Goal: Task Accomplishment & Management: Manage account settings

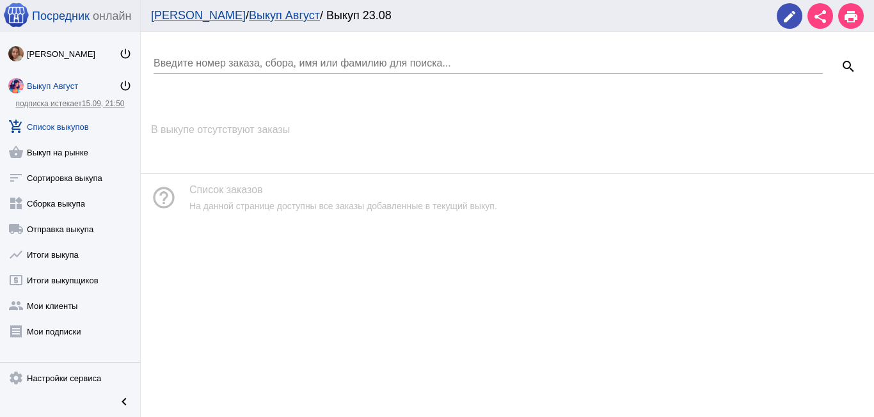
click at [90, 83] on div "Выкуп Август" at bounding box center [73, 86] width 92 height 10
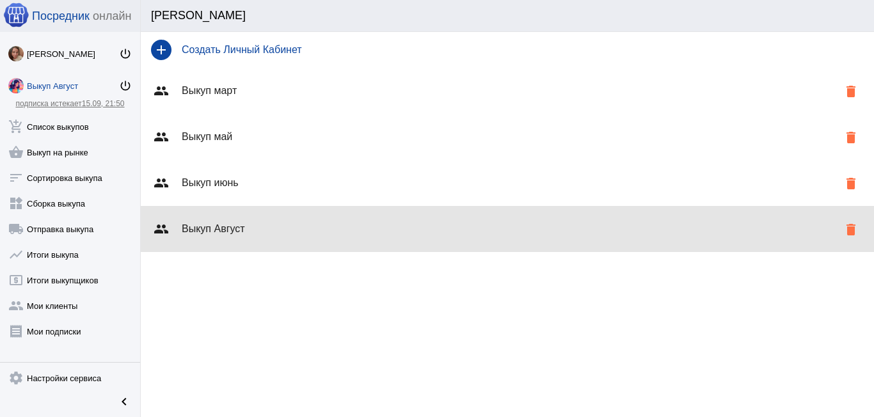
click at [273, 224] on h4 "Выкуп Август" at bounding box center [510, 229] width 657 height 12
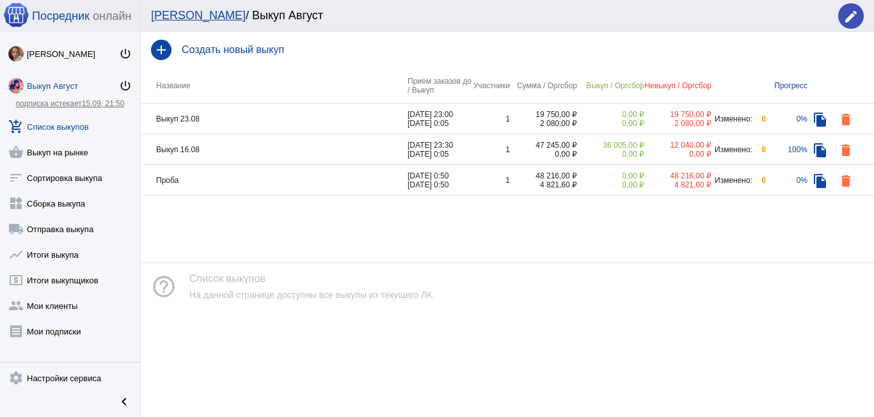
click at [298, 114] on td "Выкуп 23.08" at bounding box center [274, 119] width 267 height 31
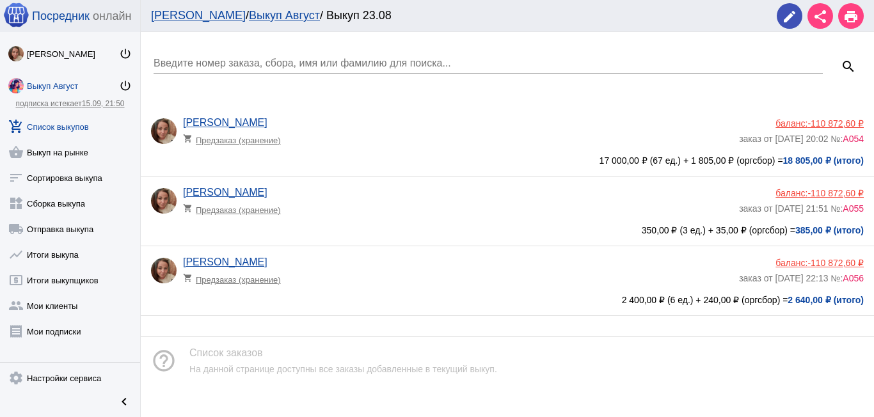
click at [843, 139] on span "А054" at bounding box center [853, 139] width 21 height 10
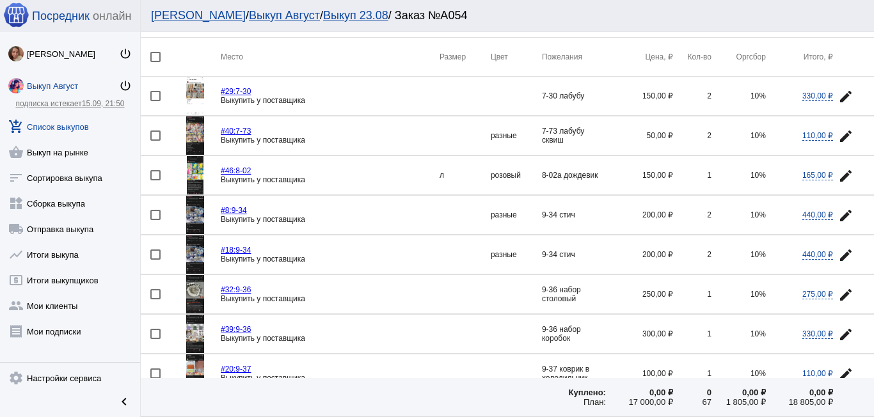
scroll to position [64, 0]
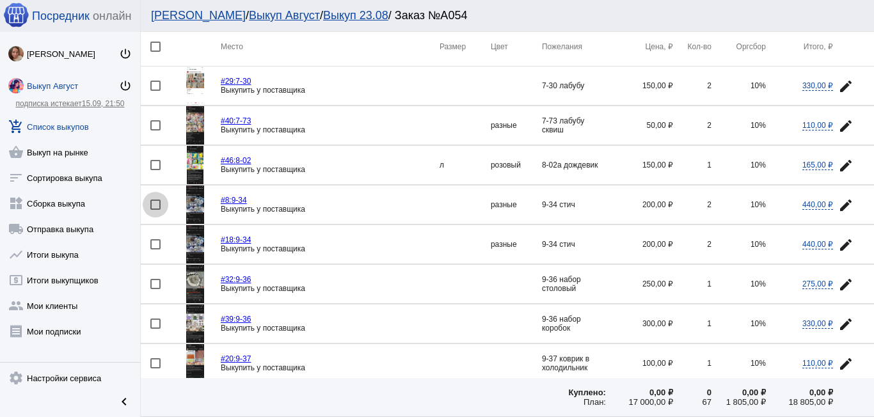
click at [154, 204] on div at bounding box center [155, 205] width 10 height 10
click at [155, 210] on input "checkbox" at bounding box center [155, 210] width 1 height 1
checkbox input "true"
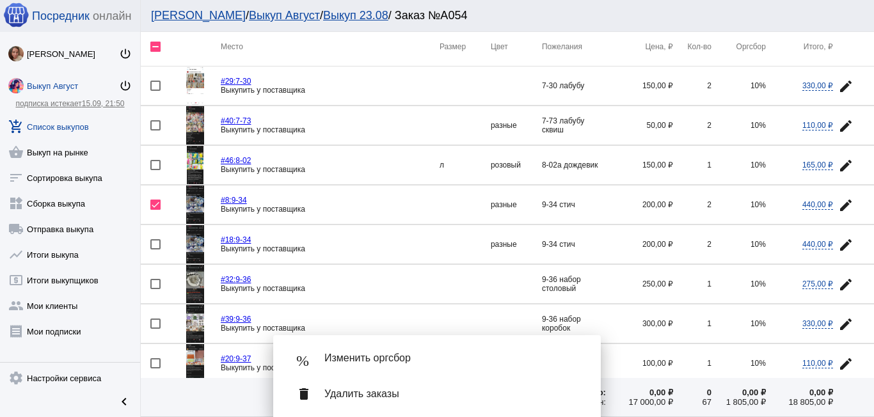
click at [839, 238] on mat-icon "edit" at bounding box center [846, 244] width 15 height 15
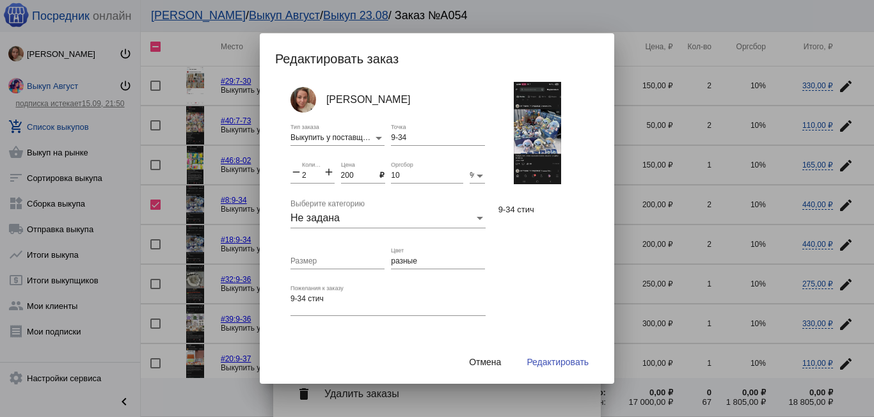
click at [326, 172] on mat-icon "add" at bounding box center [329, 173] width 12 height 15
type input "4"
click at [559, 358] on span "Редактировать" at bounding box center [558, 362] width 62 height 10
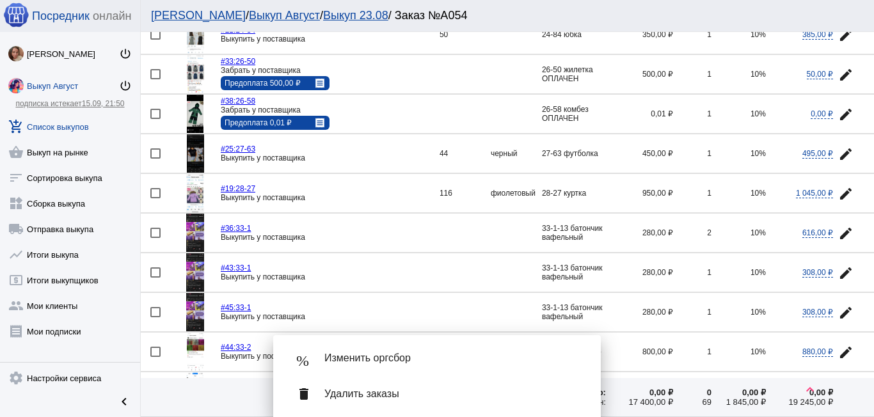
scroll to position [576, 0]
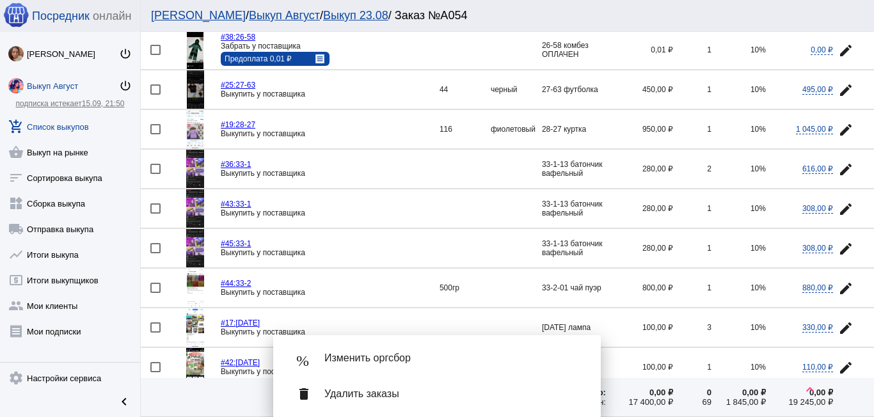
drag, startPoint x: 158, startPoint y: 246, endPoint x: 152, endPoint y: 226, distance: 21.5
click at [158, 247] on div at bounding box center [155, 248] width 10 height 10
click at [156, 253] on input "checkbox" at bounding box center [155, 253] width 1 height 1
checkbox input "true"
click at [156, 212] on div at bounding box center [155, 209] width 10 height 10
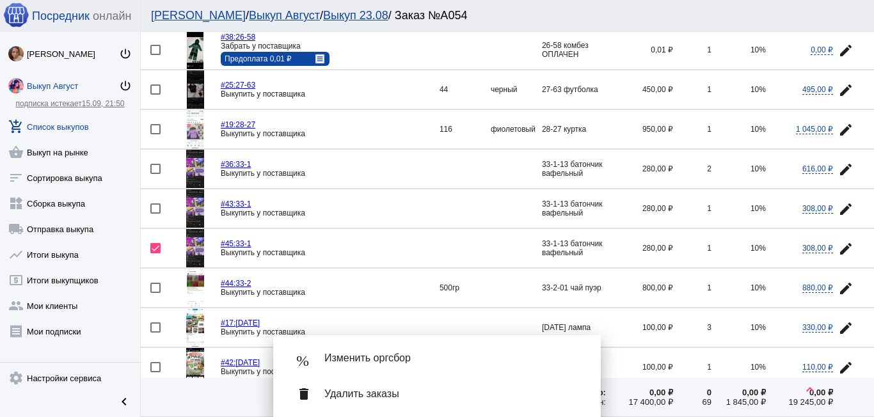
click at [156, 214] on input "checkbox" at bounding box center [155, 214] width 1 height 1
checkbox input "true"
click at [839, 164] on mat-icon "edit" at bounding box center [846, 169] width 15 height 15
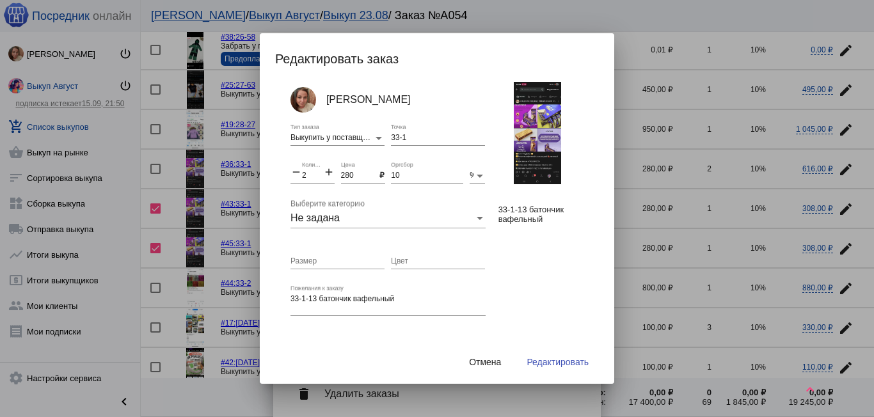
click at [323, 170] on mat-icon "add" at bounding box center [329, 173] width 12 height 15
type input "4"
click at [559, 363] on span "Редактировать" at bounding box center [558, 362] width 62 height 10
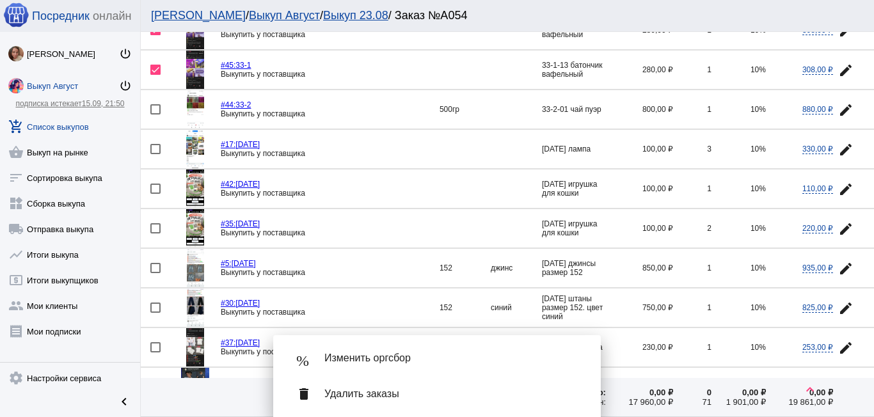
scroll to position [768, 0]
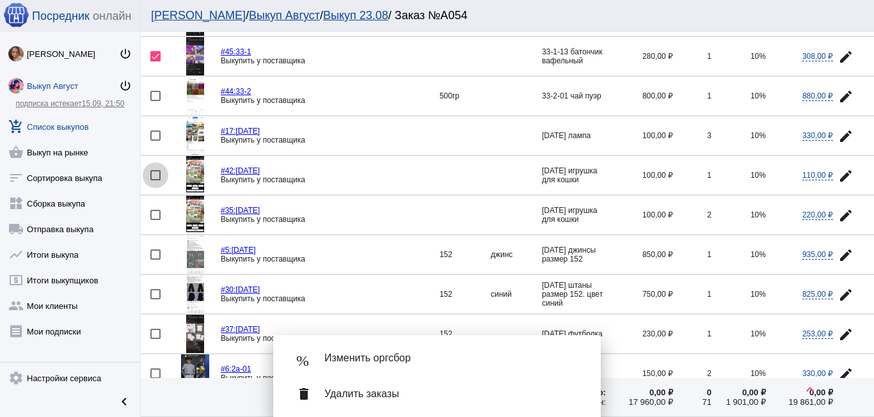
click at [154, 173] on div at bounding box center [155, 175] width 10 height 10
click at [155, 181] on input "checkbox" at bounding box center [155, 181] width 1 height 1
checkbox input "true"
click at [845, 216] on button "edit" at bounding box center [846, 215] width 26 height 26
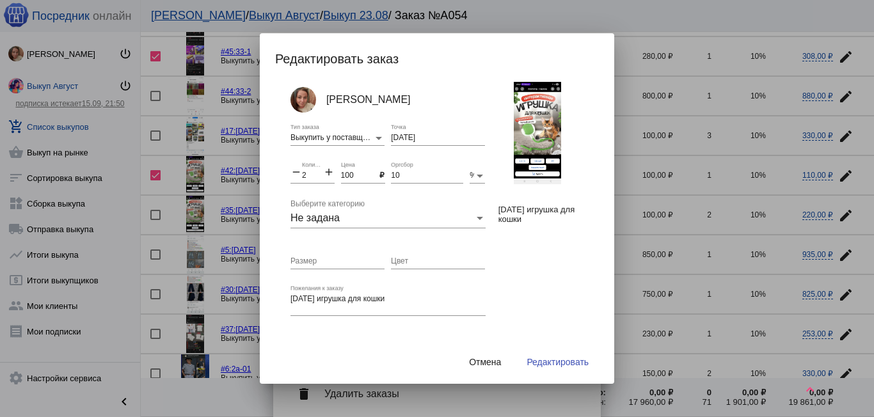
click at [328, 175] on mat-icon "add" at bounding box center [329, 173] width 12 height 15
type input "3"
drag, startPoint x: 545, startPoint y: 357, endPoint x: 472, endPoint y: 346, distance: 74.4
click at [545, 357] on button "Редактировать" at bounding box center [558, 362] width 83 height 23
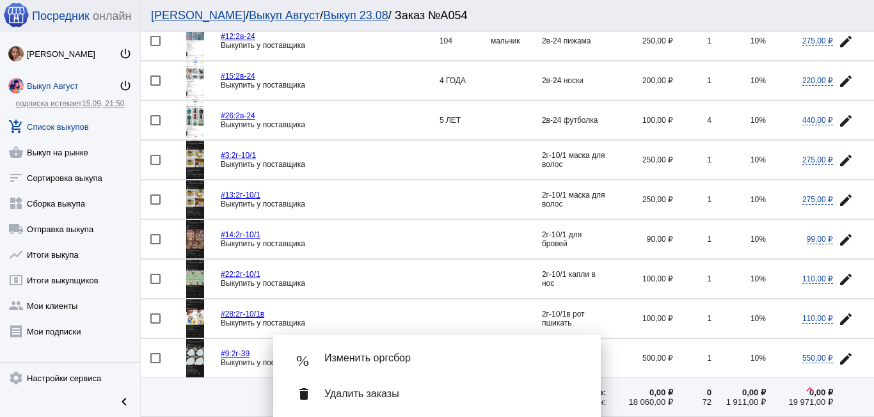
scroll to position [1408, 0]
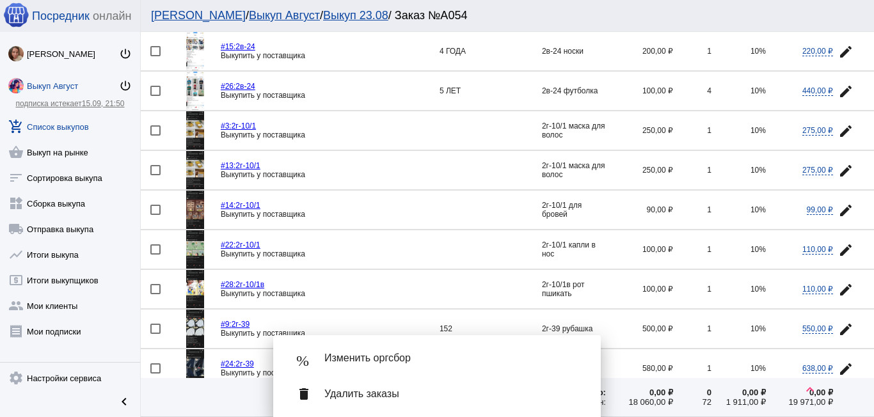
click at [152, 129] on div at bounding box center [155, 130] width 10 height 10
click at [155, 136] on input "checkbox" at bounding box center [155, 136] width 1 height 1
checkbox input "true"
click at [839, 166] on mat-icon "edit" at bounding box center [846, 170] width 15 height 15
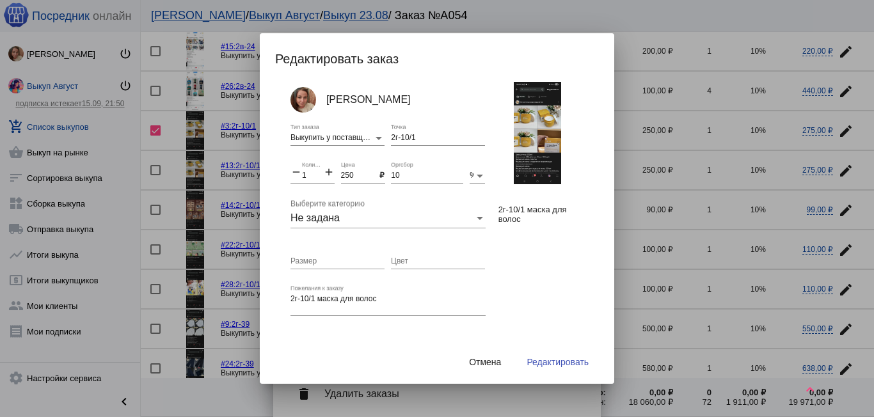
click at [326, 175] on mat-icon "add" at bounding box center [329, 173] width 12 height 15
type input "2"
drag, startPoint x: 554, startPoint y: 362, endPoint x: 518, endPoint y: 346, distance: 38.4
click at [553, 362] on span "Редактировать" at bounding box center [558, 362] width 62 height 10
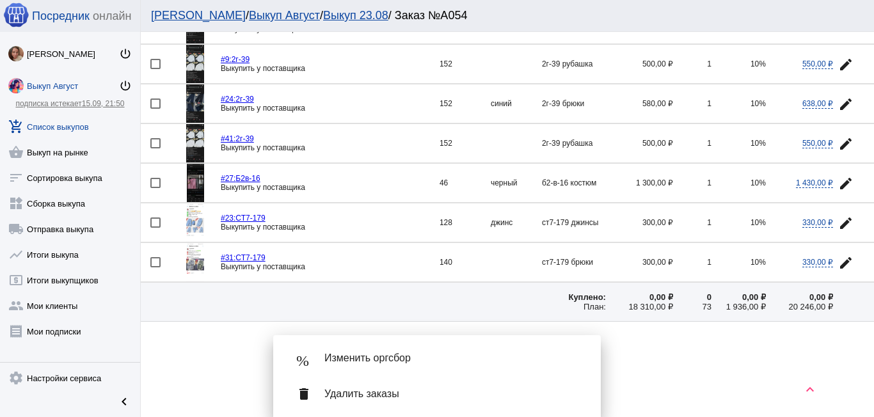
scroll to position [1675, 0]
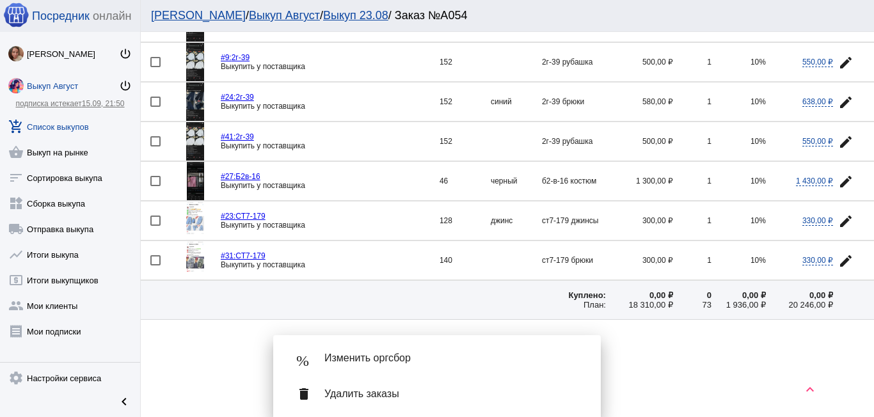
click at [376, 394] on span "Удалить заказы" at bounding box center [453, 394] width 256 height 13
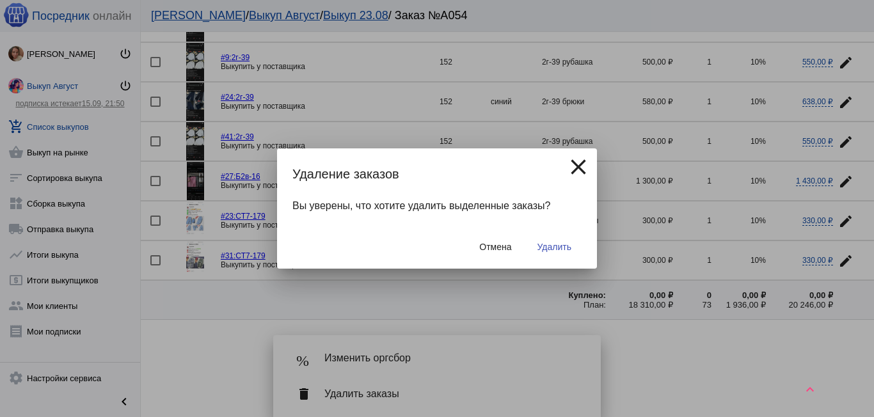
click at [545, 248] on span "Удалить" at bounding box center [555, 247] width 34 height 10
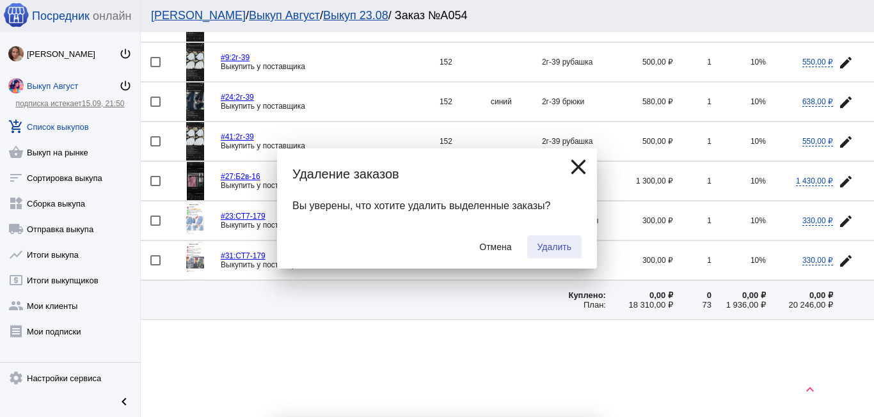
checkbox input "false"
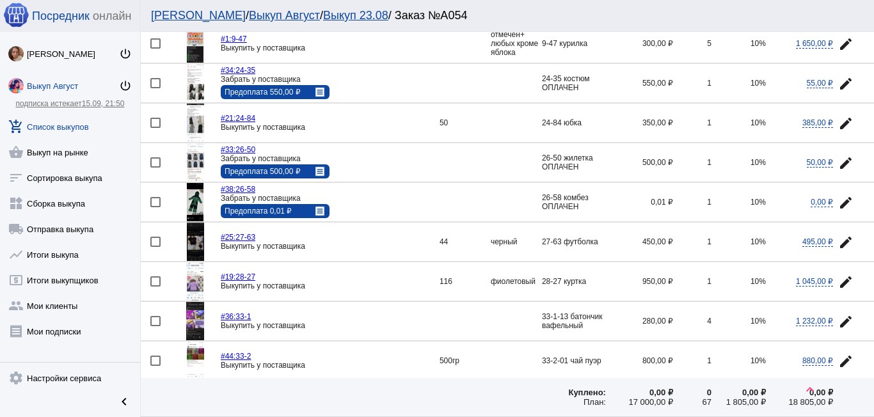
scroll to position [0, 0]
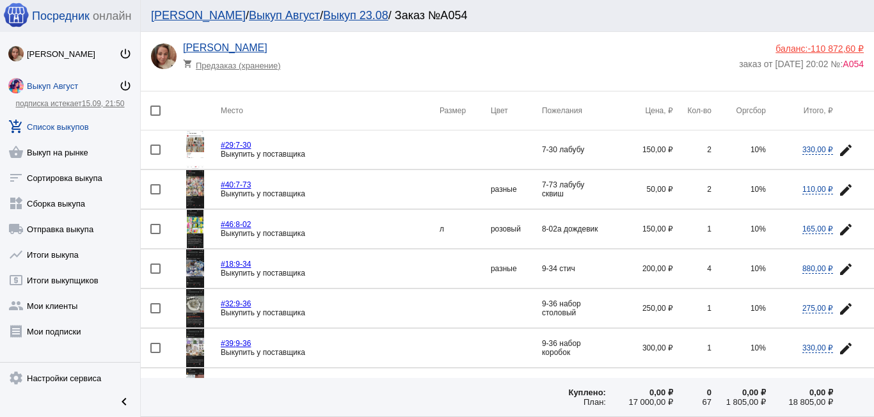
drag, startPoint x: 328, startPoint y: 16, endPoint x: 360, endPoint y: 27, distance: 33.8
click at [328, 16] on link "Выкуп 23.08" at bounding box center [355, 15] width 65 height 13
